Goal: Check status

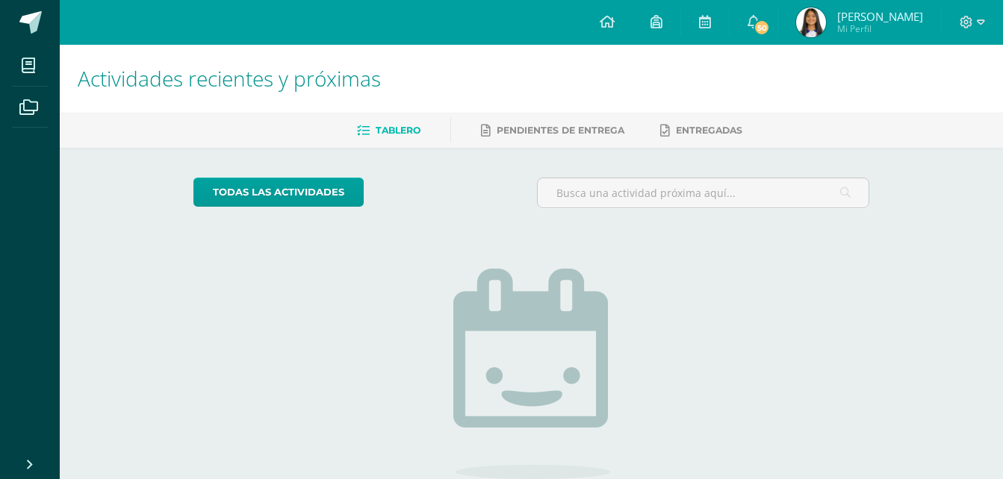
click at [815, 15] on img at bounding box center [811, 22] width 30 height 30
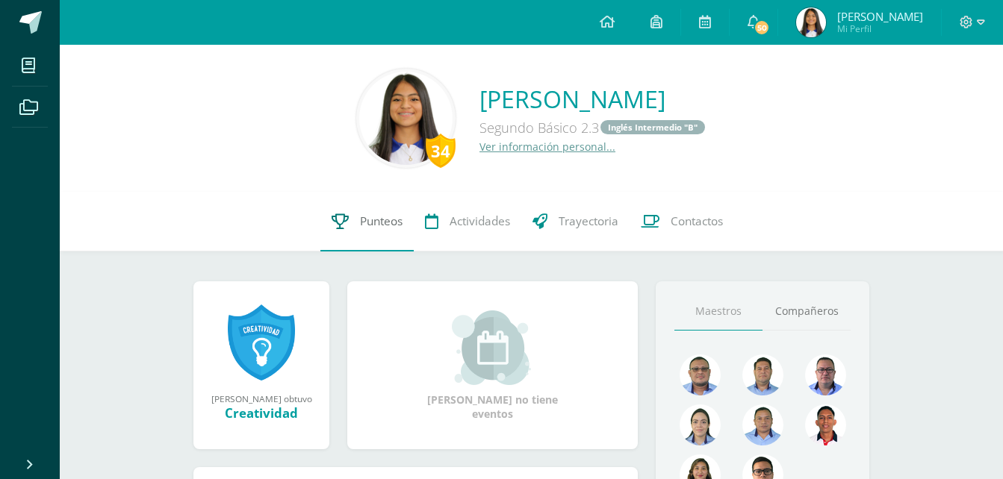
click at [348, 214] on link "Punteos" at bounding box center [366, 222] width 93 height 60
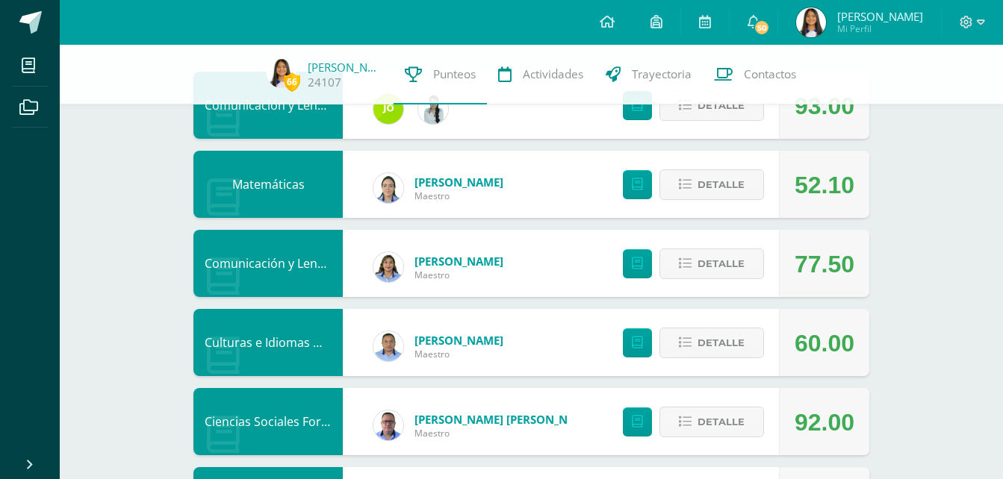
scroll to position [171, 0]
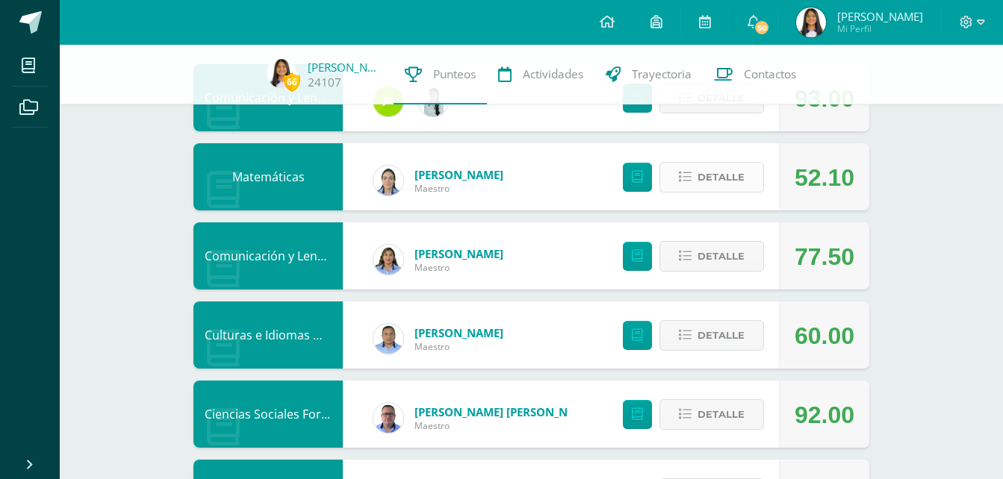
click at [691, 185] on button "Detalle" at bounding box center [711, 177] width 105 height 31
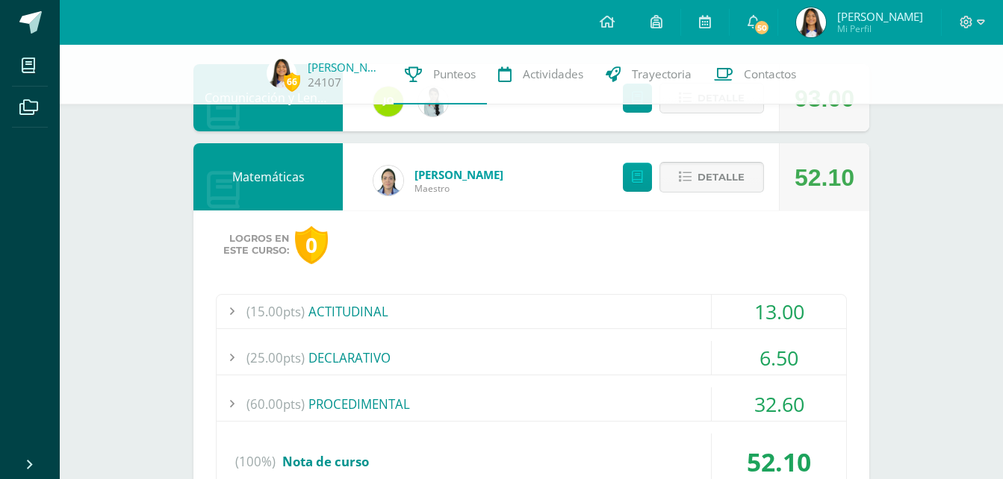
click at [732, 181] on span "Detalle" at bounding box center [720, 177] width 47 height 28
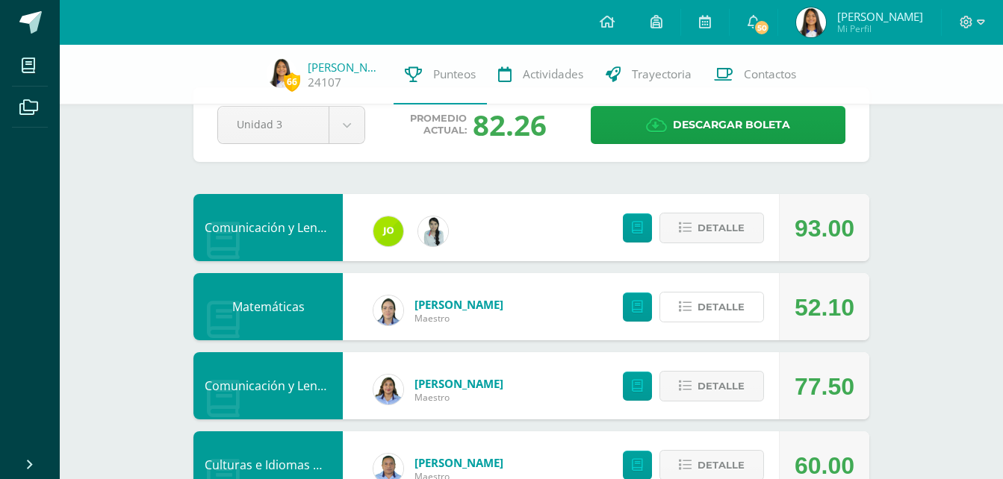
scroll to position [0, 0]
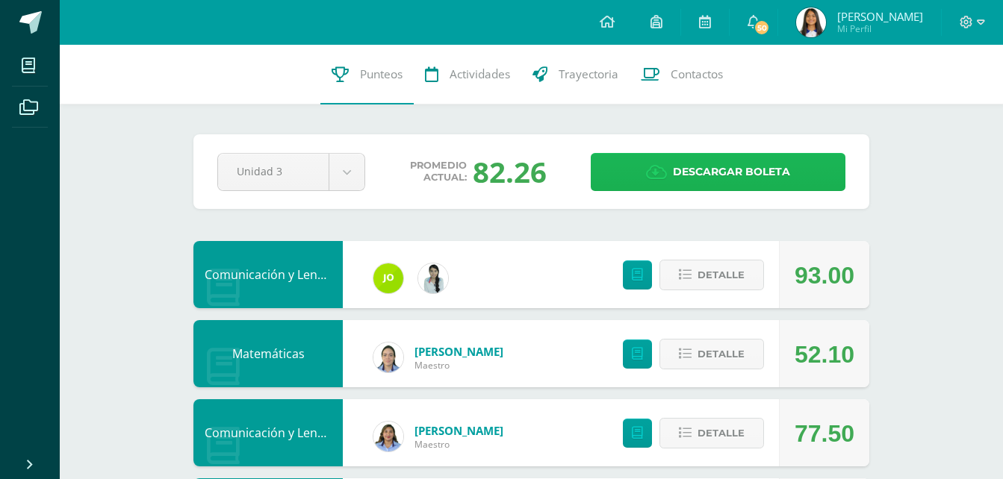
click at [680, 158] on span "Descargar boleta" at bounding box center [731, 172] width 117 height 37
